Goal: Book appointment/travel/reservation

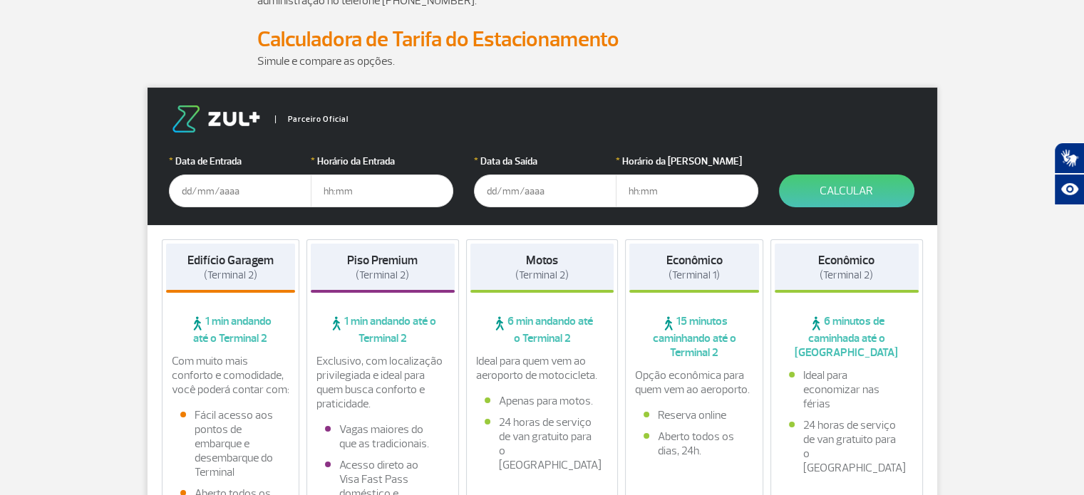
scroll to position [171, 0]
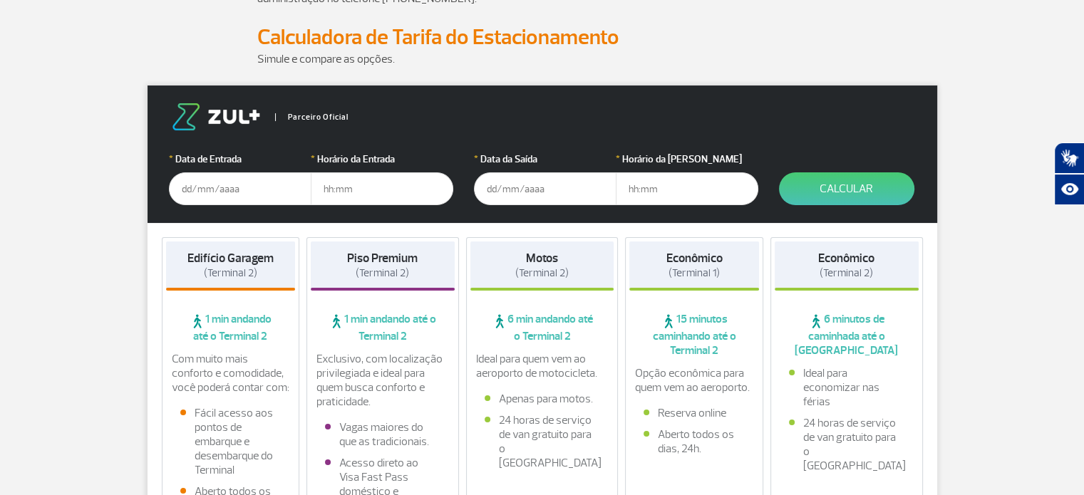
click at [179, 189] on input "text" at bounding box center [240, 188] width 142 height 33
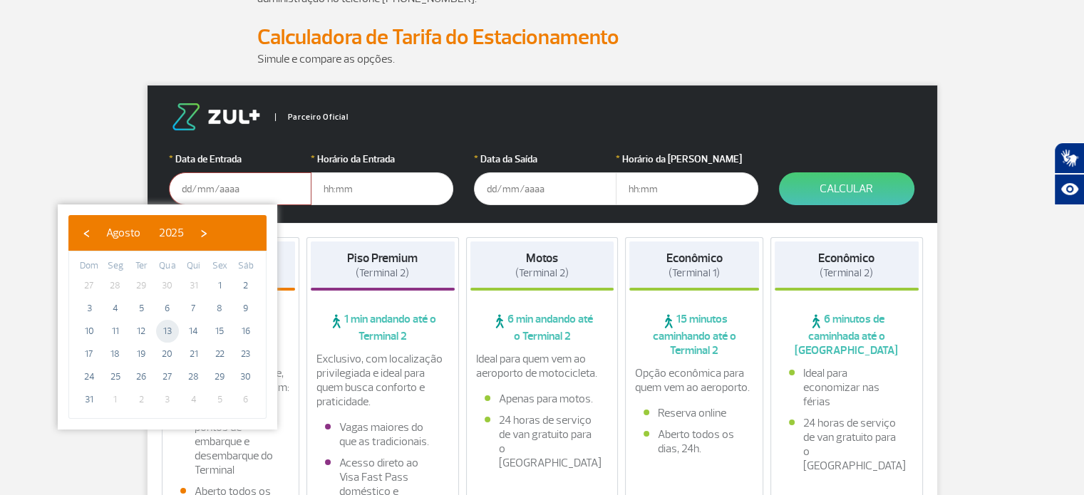
click at [167, 327] on span "13" at bounding box center [167, 331] width 23 height 23
type input "[DATE]"
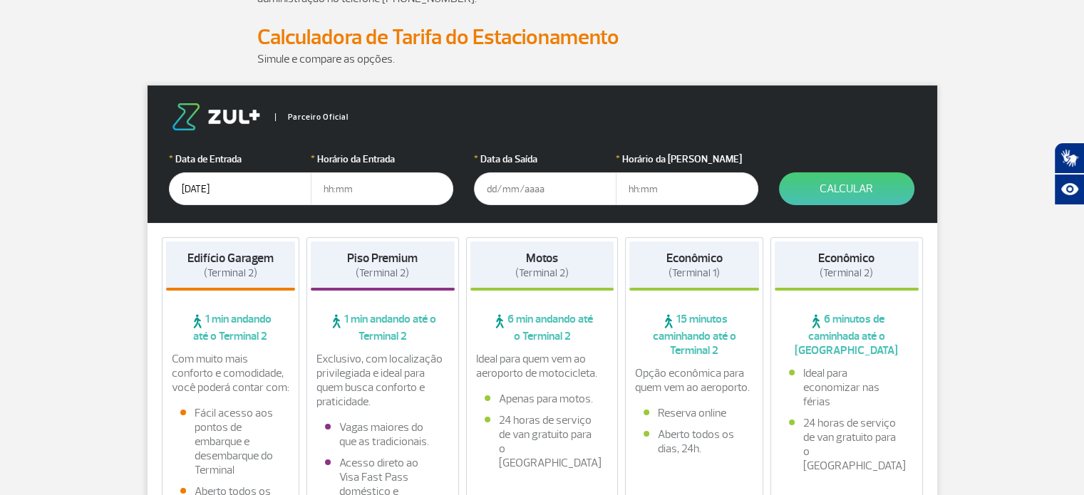
click at [355, 184] on input "text" at bounding box center [382, 188] width 142 height 33
type input "0"
type input "04:30"
click at [536, 182] on input "text" at bounding box center [545, 188] width 142 height 33
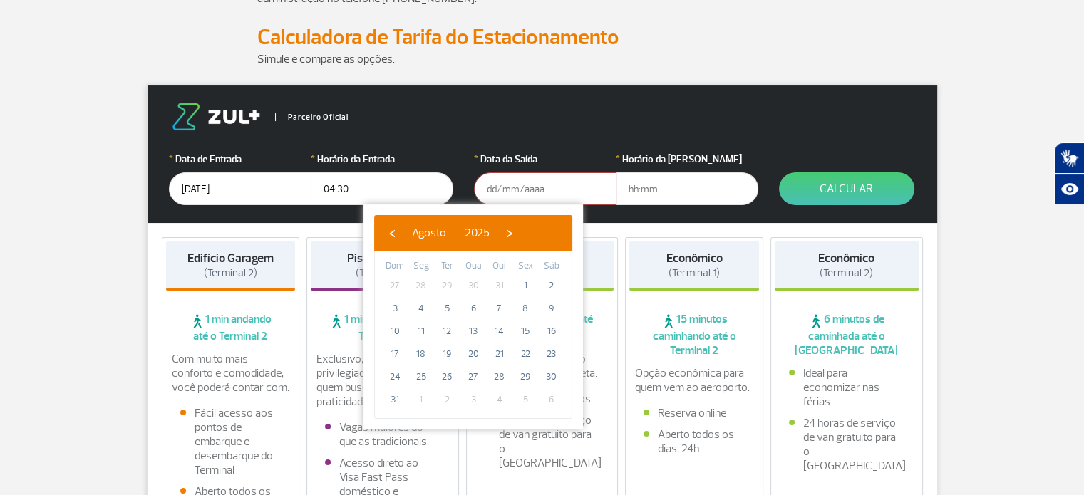
click at [242, 187] on input "[DATE]" at bounding box center [240, 188] width 142 height 33
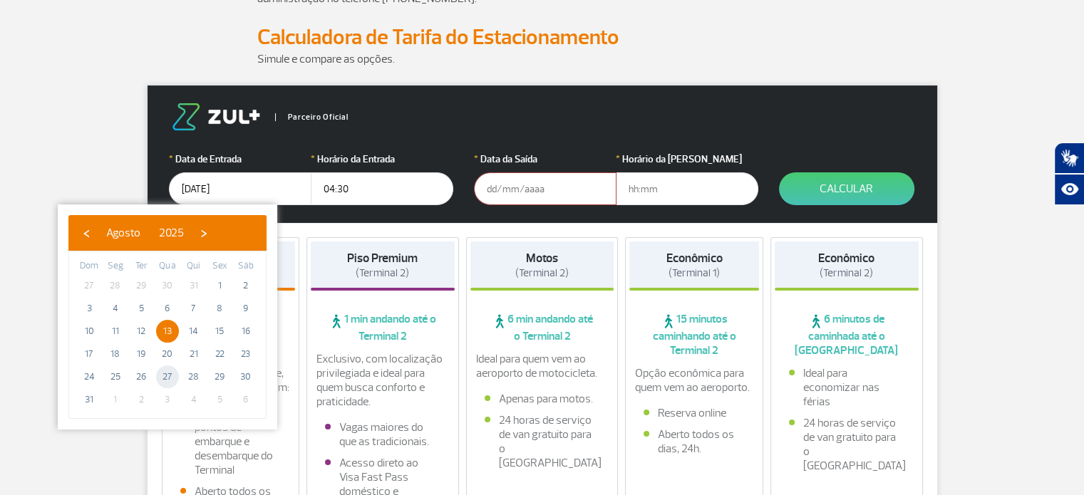
click at [166, 376] on span "27" at bounding box center [167, 376] width 23 height 23
type input "[DATE]"
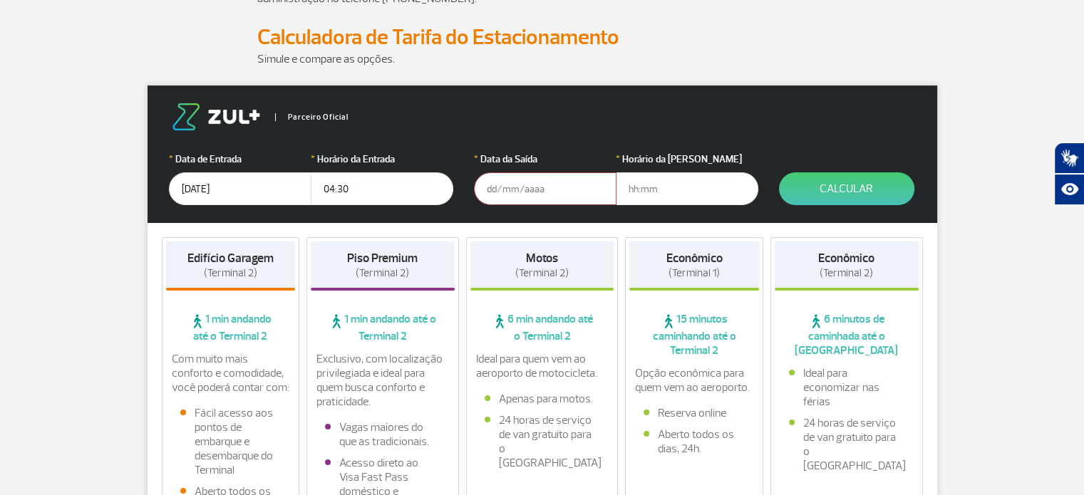
click at [494, 197] on input "text" at bounding box center [545, 188] width 142 height 33
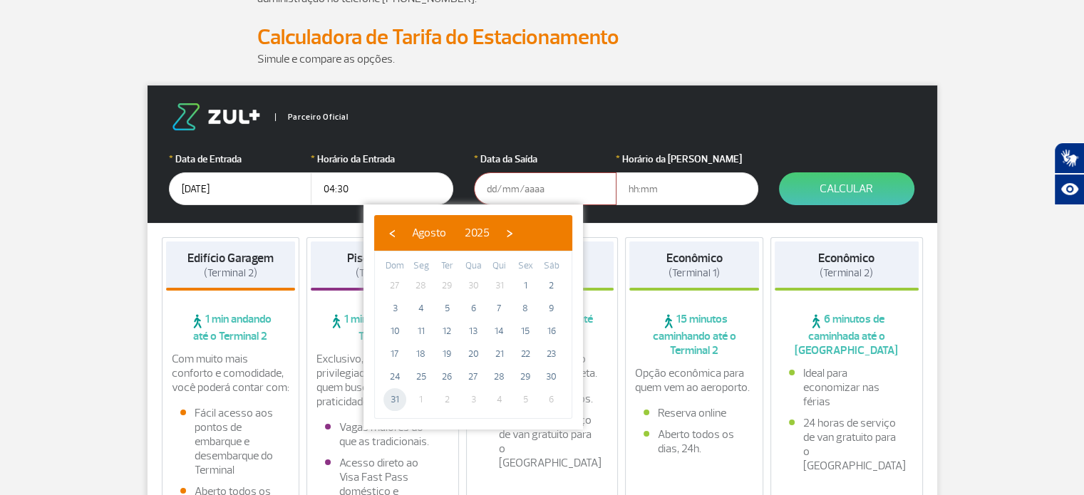
click at [393, 401] on span "31" at bounding box center [394, 399] width 23 height 23
type input "[DATE]"
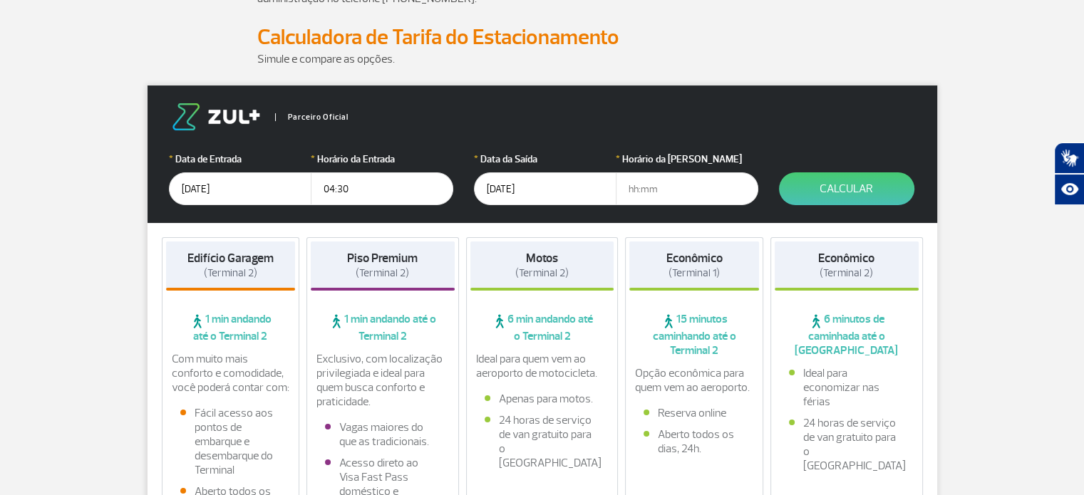
click at [641, 190] on input "text" at bounding box center [687, 188] width 142 height 33
type input "23:00"
click at [863, 187] on button "Calcular" at bounding box center [846, 188] width 135 height 33
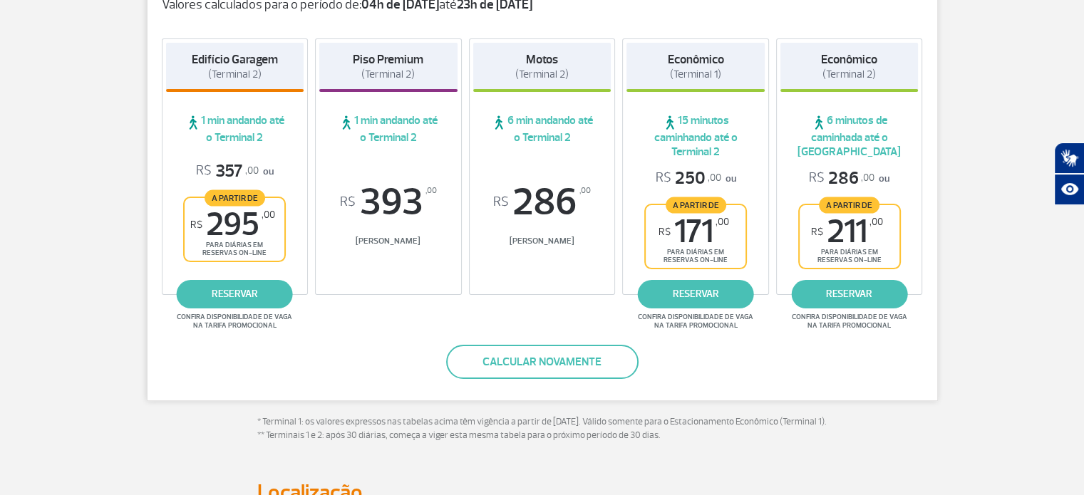
scroll to position [276, 0]
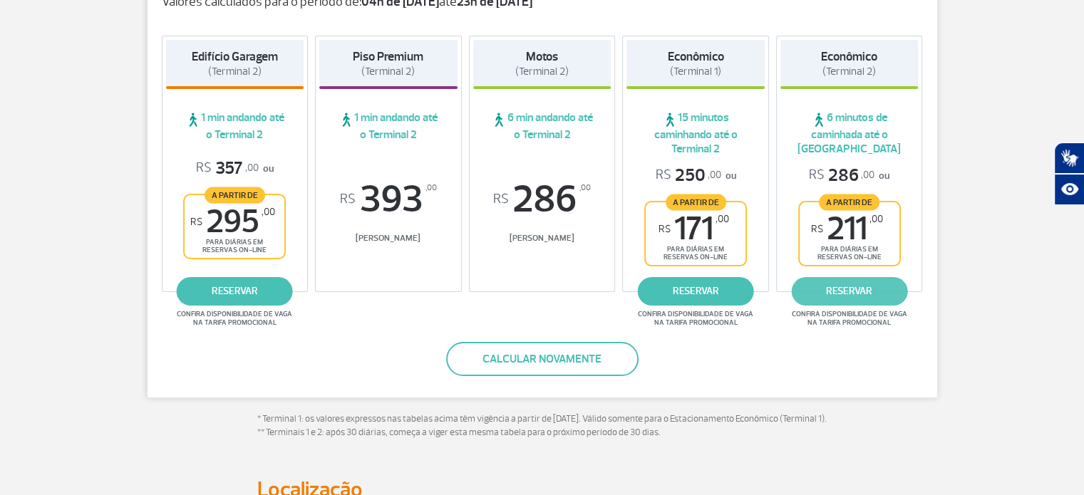
click at [875, 289] on link "reservar" at bounding box center [849, 291] width 116 height 28
click at [230, 298] on link "reservar" at bounding box center [235, 291] width 116 height 28
